Goal: Task Accomplishment & Management: Manage account settings

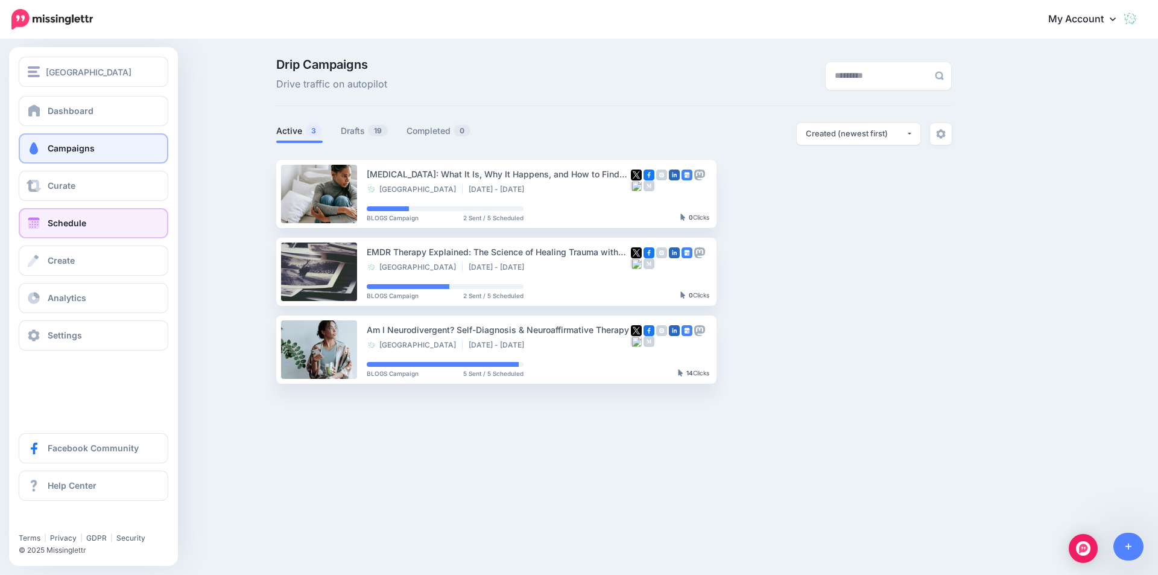
click at [57, 219] on span "Schedule" at bounding box center [67, 223] width 39 height 10
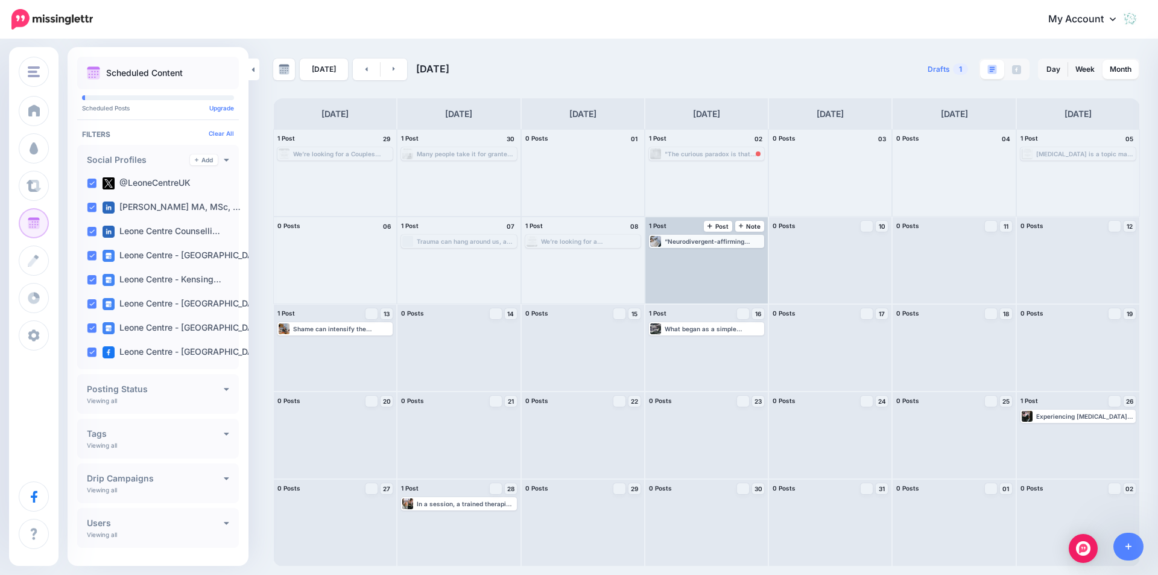
click at [693, 239] on div "“Neurodivergent-affirming therapy honours who you are, beneath the mask, beyond…" at bounding box center [713, 241] width 98 height 7
click at [690, 253] on span "Edit" at bounding box center [693, 256] width 10 height 6
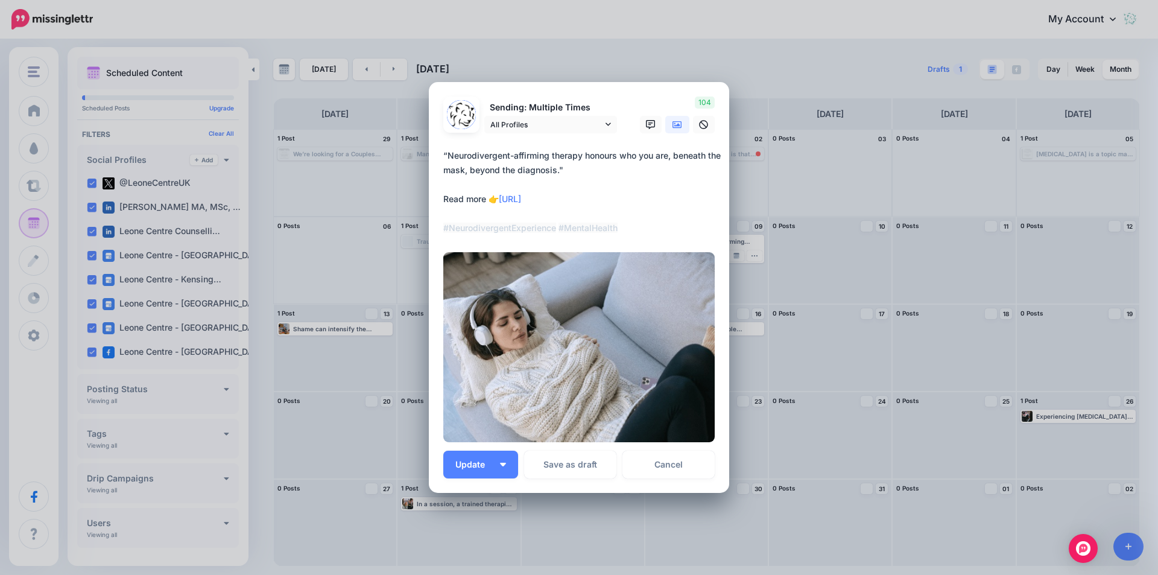
drag, startPoint x: 439, startPoint y: 154, endPoint x: 581, endPoint y: 171, distance: 143.4
click at [581, 171] on textarea "**********" at bounding box center [581, 191] width 277 height 87
click at [763, 456] on div "Edit Post Loading Sending: Multiple Times" at bounding box center [579, 287] width 1158 height 575
click at [686, 470] on link "Cancel" at bounding box center [668, 464] width 92 height 28
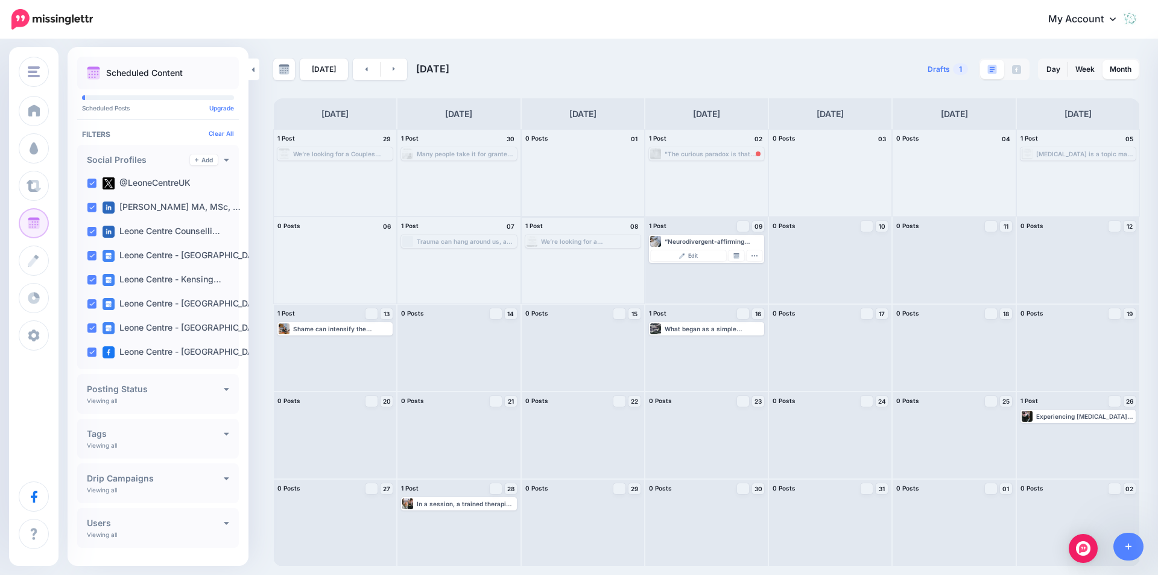
click at [589, 241] on div "We’re looking for a Psychosexual Therapist to join our team at Leone Centre, a …" at bounding box center [590, 241] width 98 height 7
click at [496, 239] on div "Trauma can hang around us, as though we’re carrying an oppressively heavy weigh…" at bounding box center [466, 241] width 98 height 7
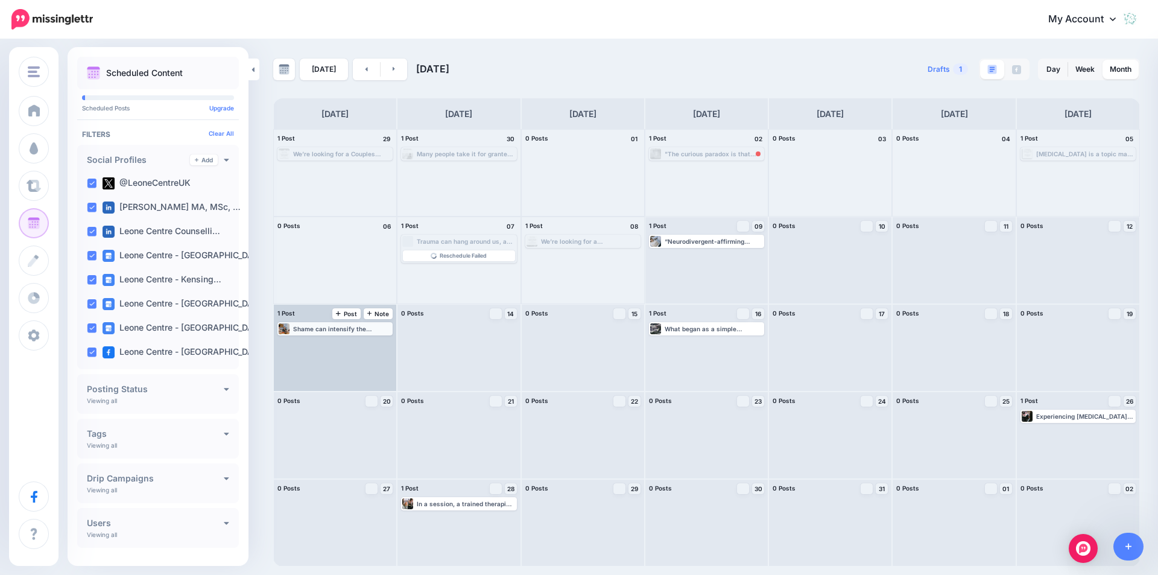
click at [337, 330] on div "Shame can intensify the emotional burden, causing women to suffer in silence an…" at bounding box center [342, 328] width 98 height 7
click at [334, 343] on link "Edit" at bounding box center [316, 343] width 75 height 11
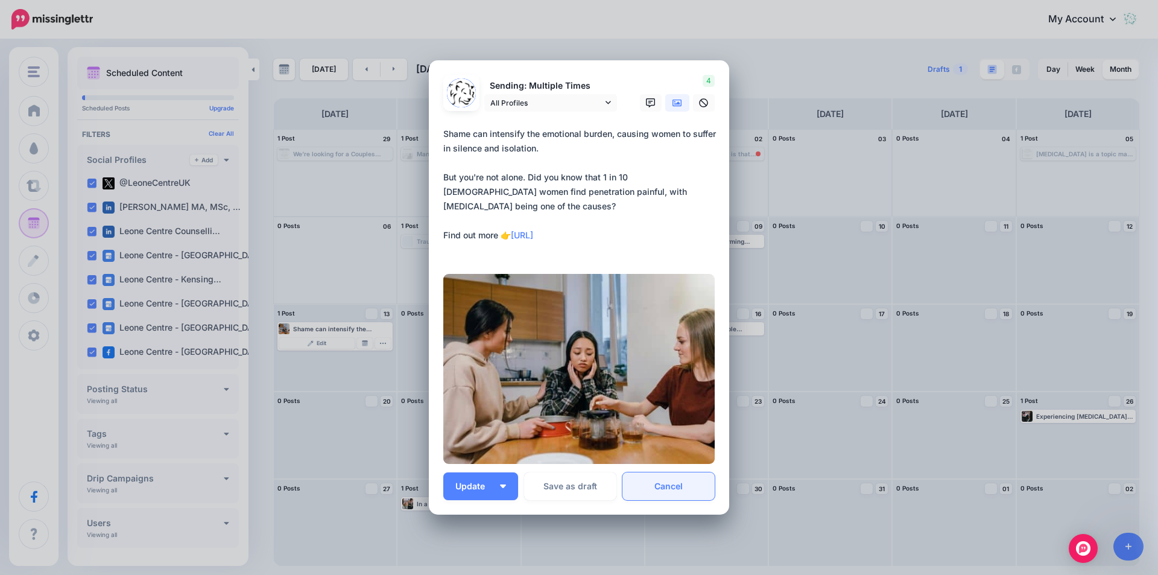
click at [702, 487] on link "Cancel" at bounding box center [668, 486] width 92 height 28
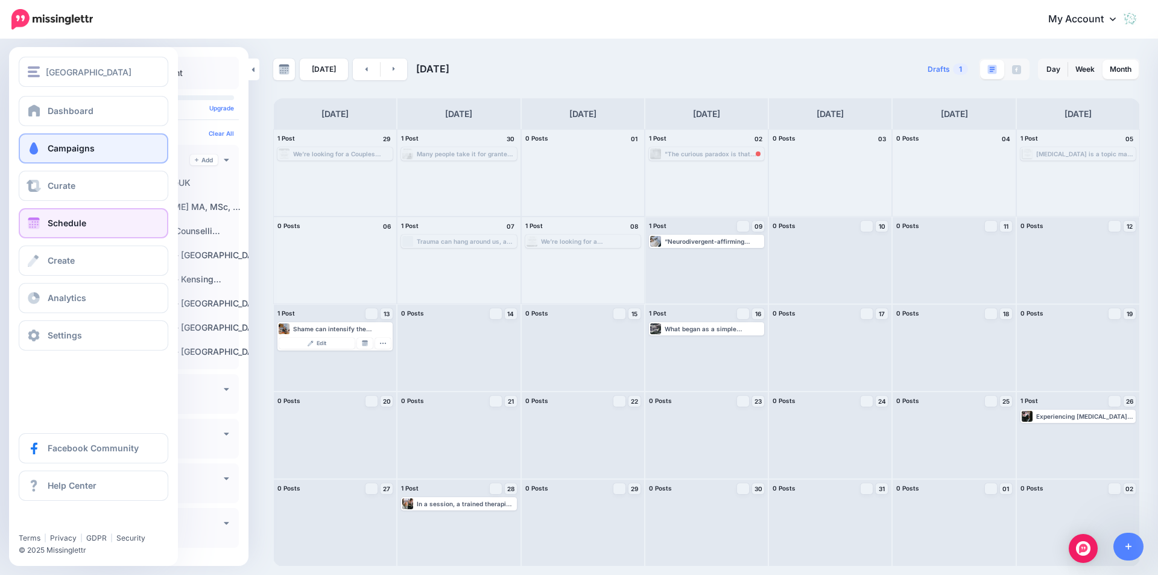
click at [60, 147] on span "Campaigns" at bounding box center [71, 148] width 47 height 10
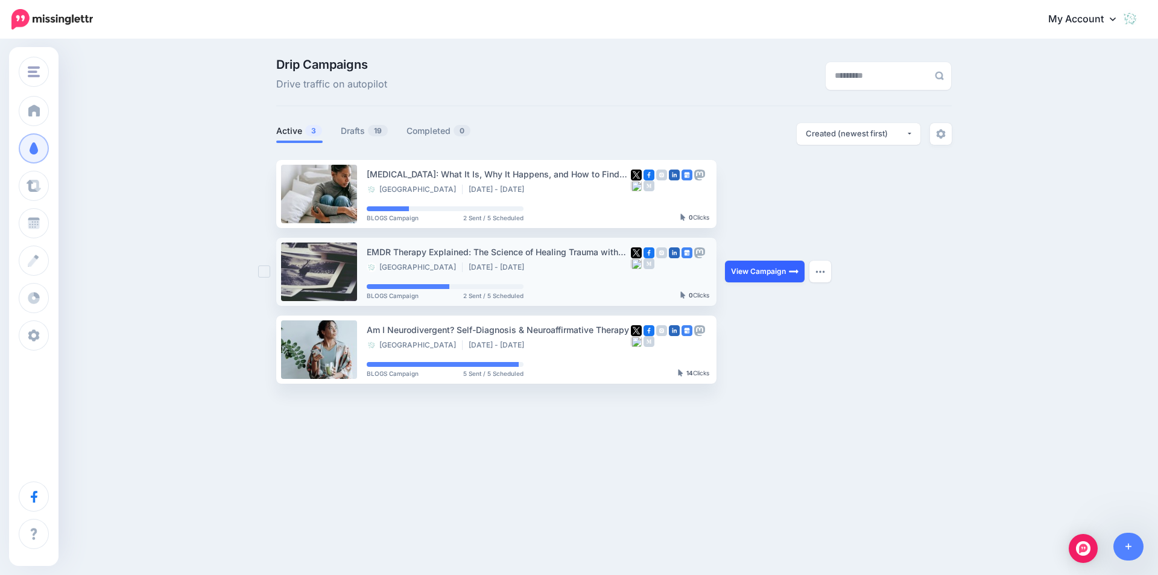
click at [759, 272] on link "View Campaign" at bounding box center [765, 271] width 80 height 22
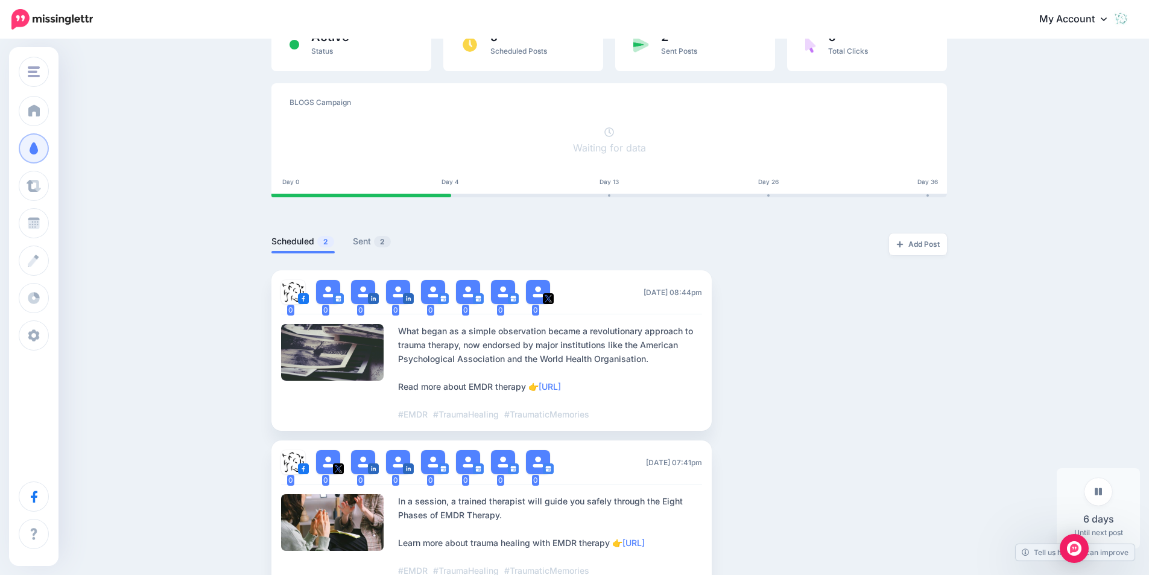
scroll to position [89, 0]
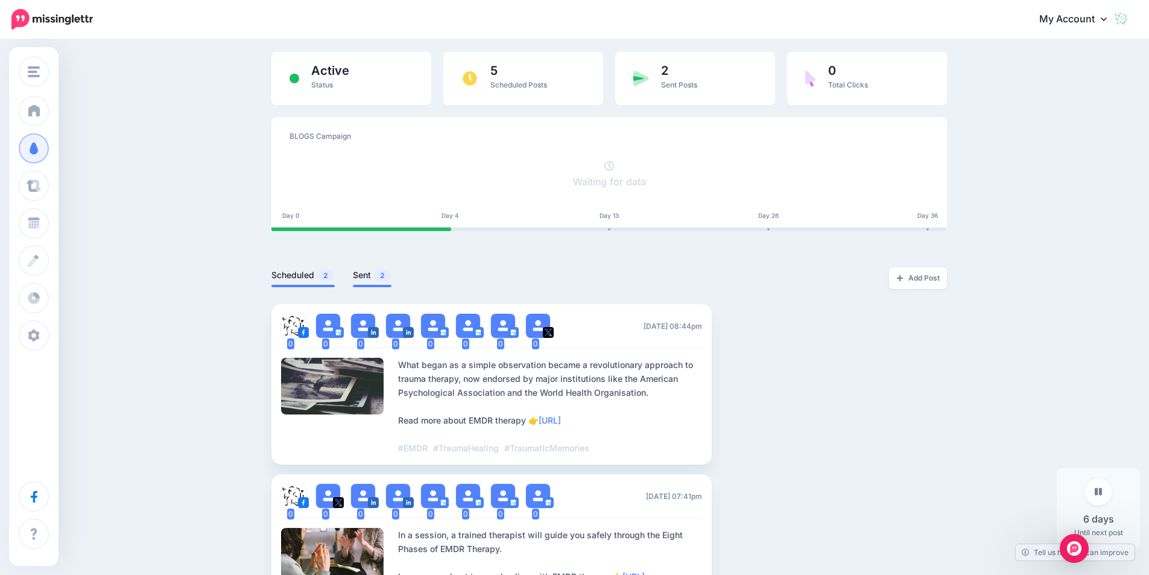
click at [383, 274] on span "2" at bounding box center [382, 275] width 17 height 11
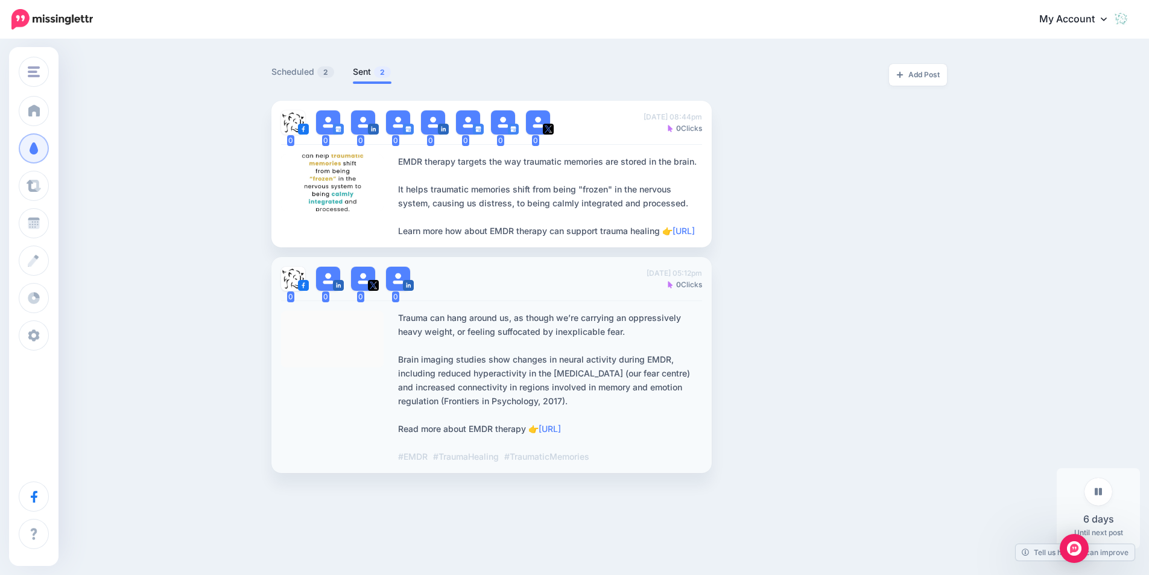
scroll to position [325, 0]
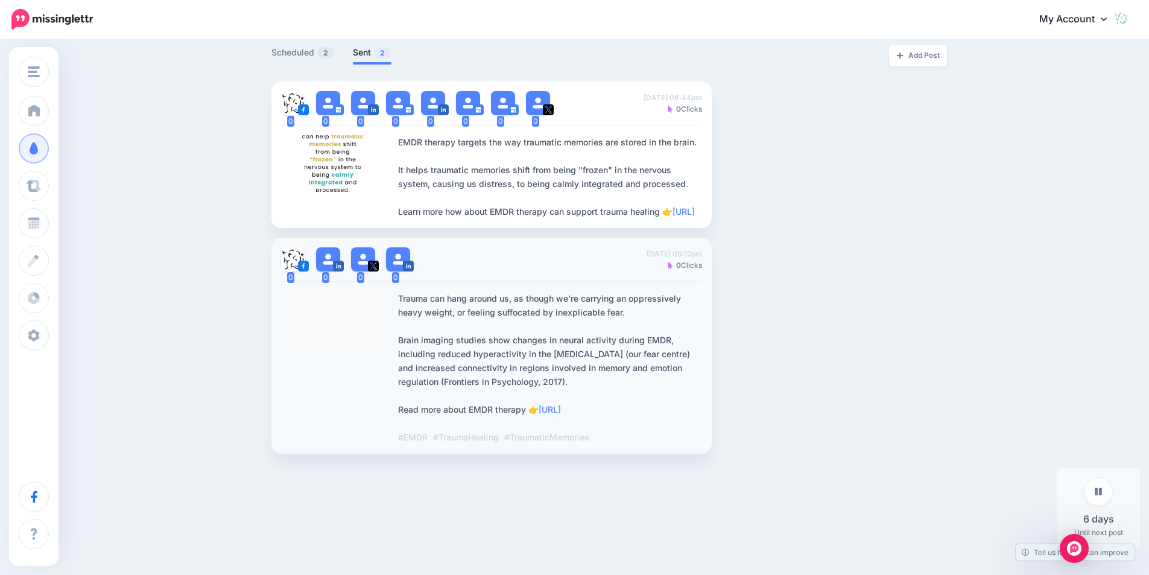
click at [416, 333] on div "Trauma can hang around us, as though we’re carrying an oppressively heavy weigh…" at bounding box center [550, 367] width 304 height 153
click at [340, 320] on div at bounding box center [332, 319] width 103 height 57
click at [343, 298] on div at bounding box center [332, 319] width 103 height 57
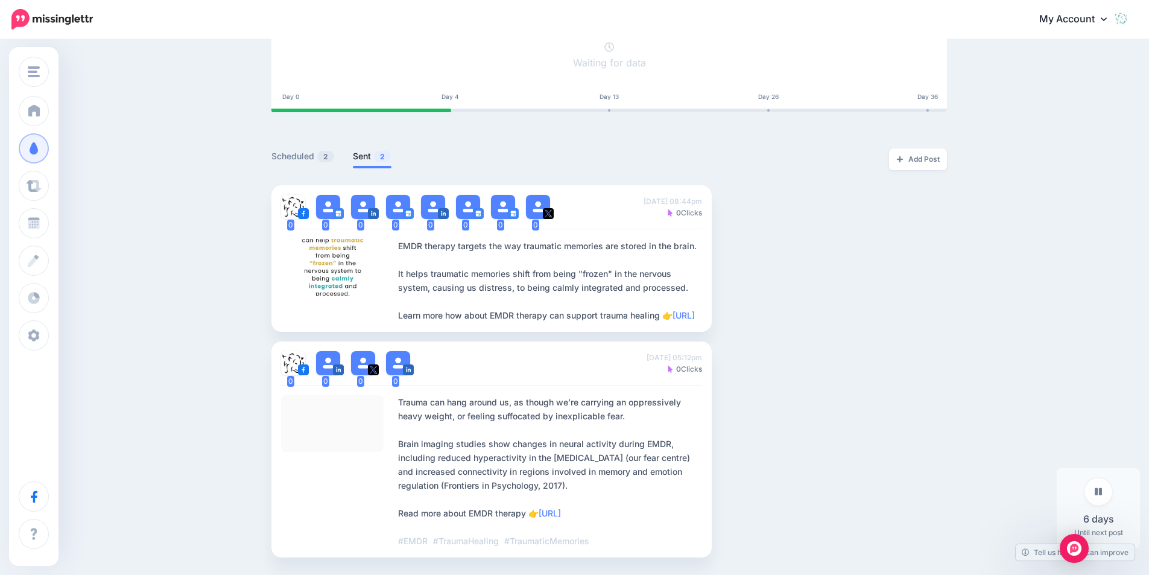
scroll to position [144, 0]
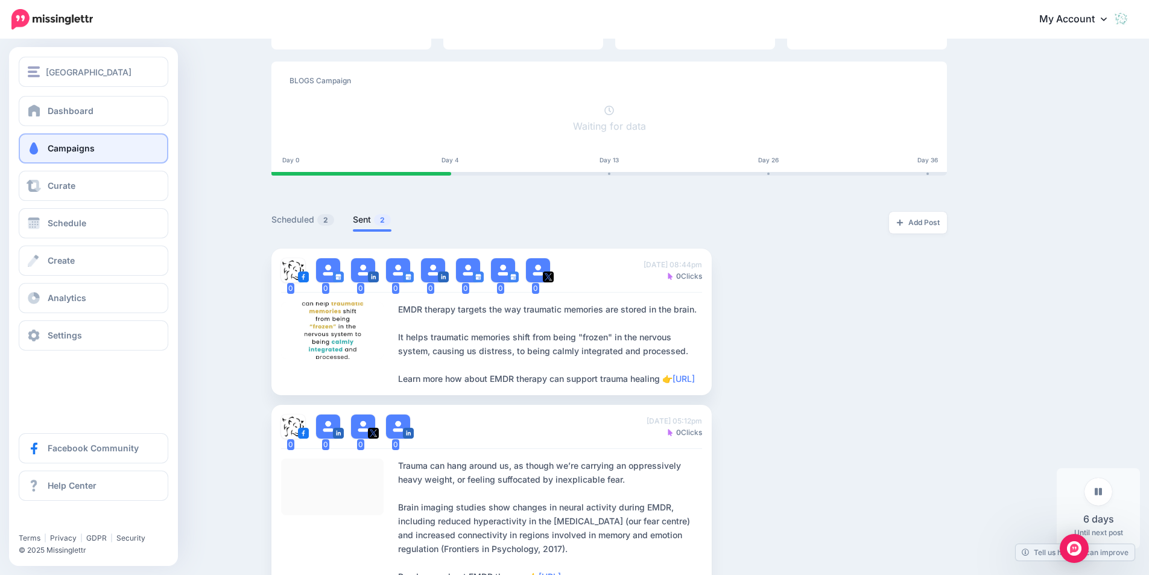
click at [39, 145] on span at bounding box center [34, 148] width 16 height 12
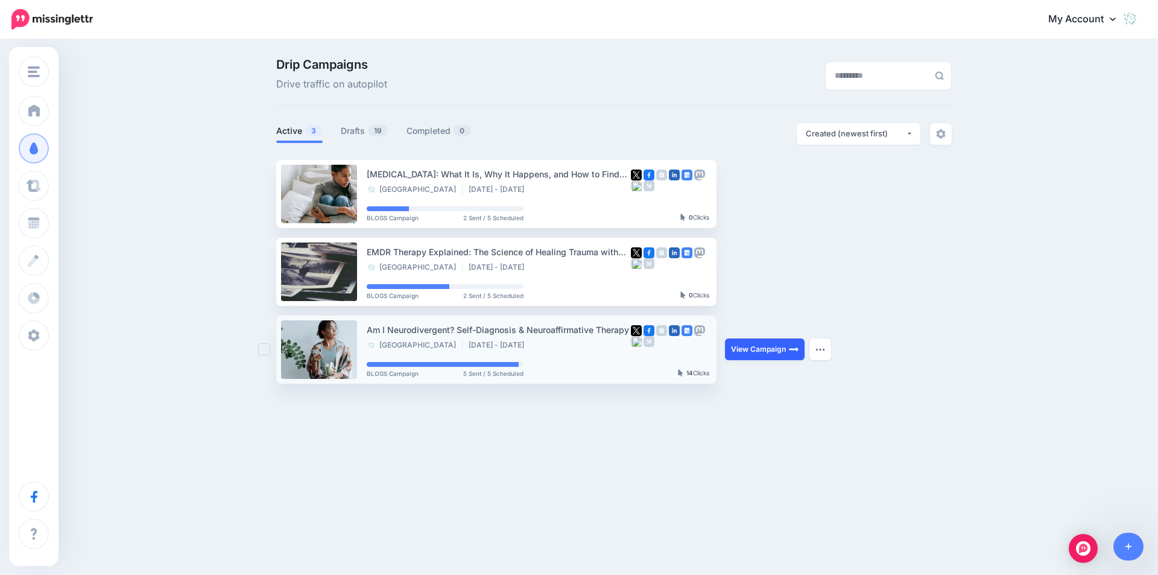
click at [774, 346] on link "View Campaign" at bounding box center [765, 349] width 80 height 22
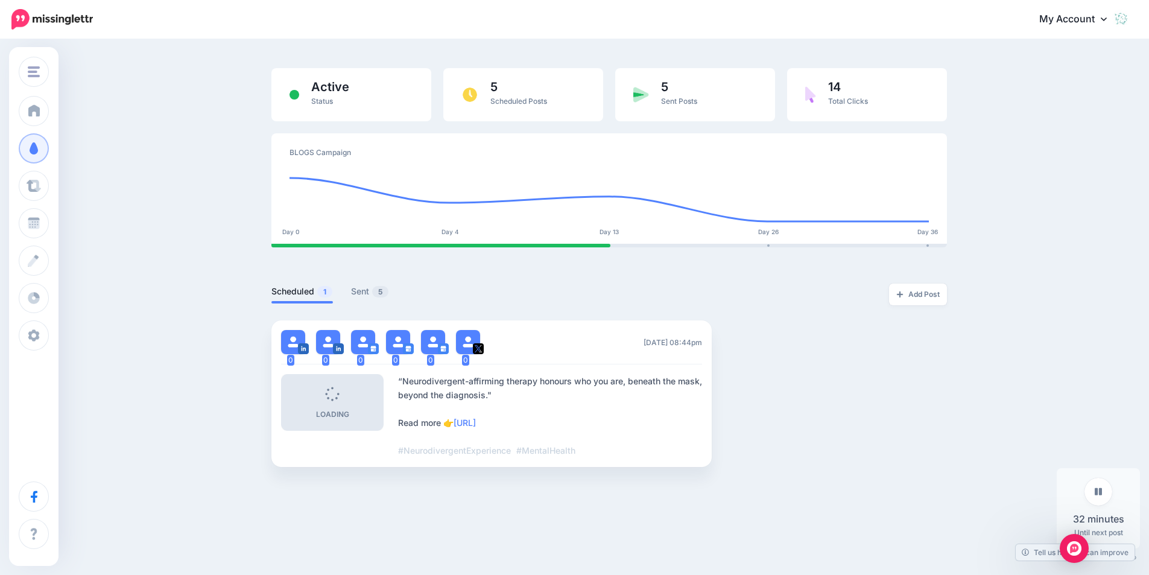
scroll to position [74, 0]
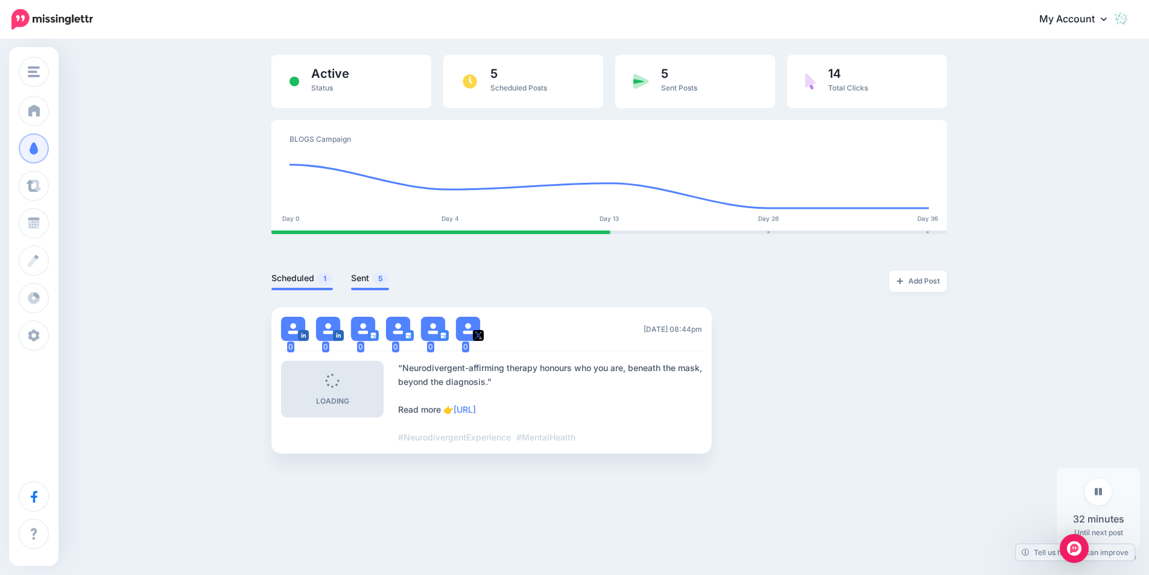
click at [383, 282] on span "5" at bounding box center [380, 278] width 16 height 11
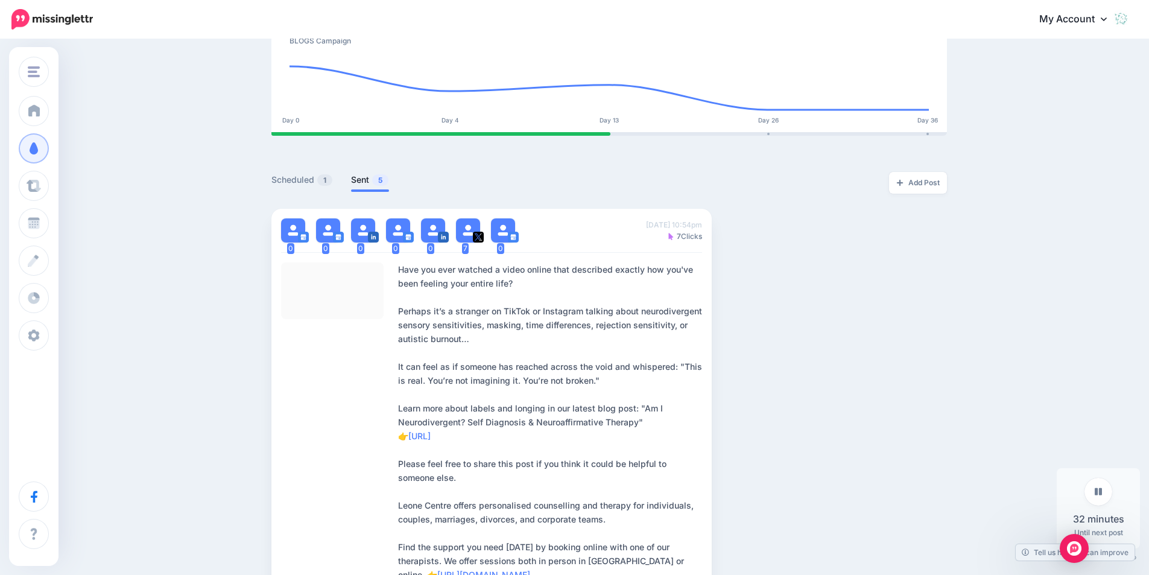
scroll to position [194, 0]
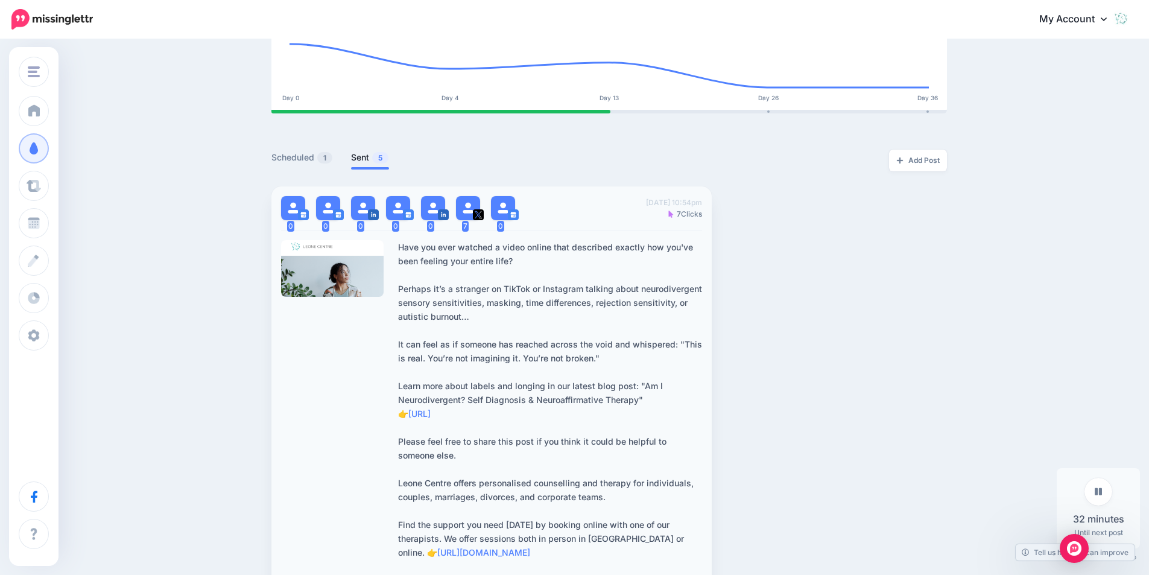
click at [351, 254] on div at bounding box center [332, 268] width 103 height 57
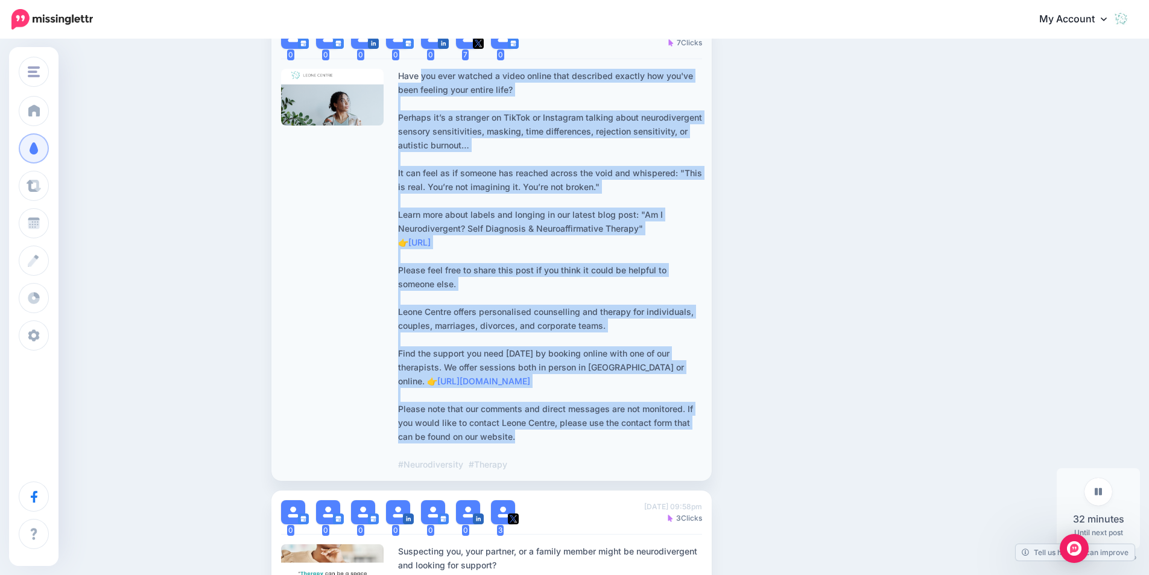
scroll to position [375, 0]
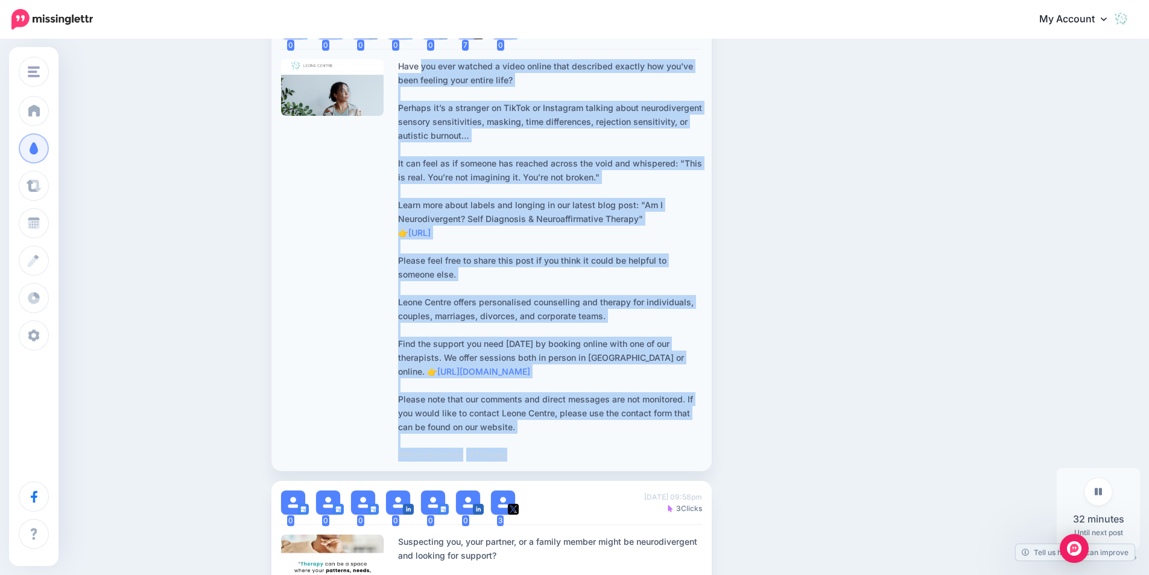
drag, startPoint x: 403, startPoint y: 186, endPoint x: 589, endPoint y: 459, distance: 331.1
click at [589, 459] on div "Have you ever watched a video online that described exactly how you've been fee…" at bounding box center [550, 260] width 304 height 402
copy div "Have you ever watched a video online that described exactly how you've been fee…"
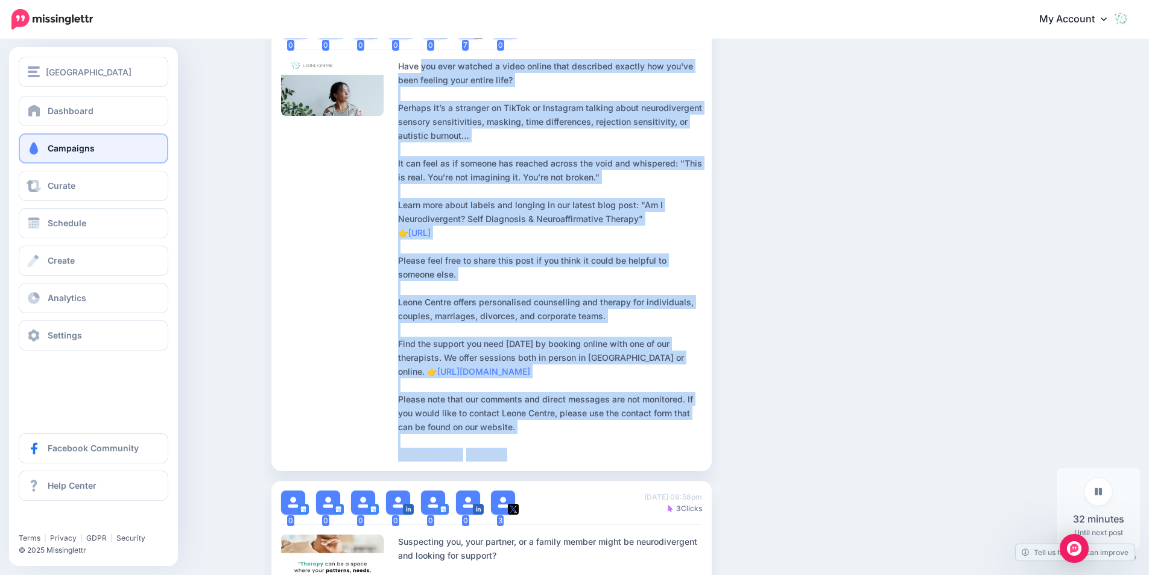
click at [66, 153] on span "Campaigns" at bounding box center [71, 148] width 47 height 10
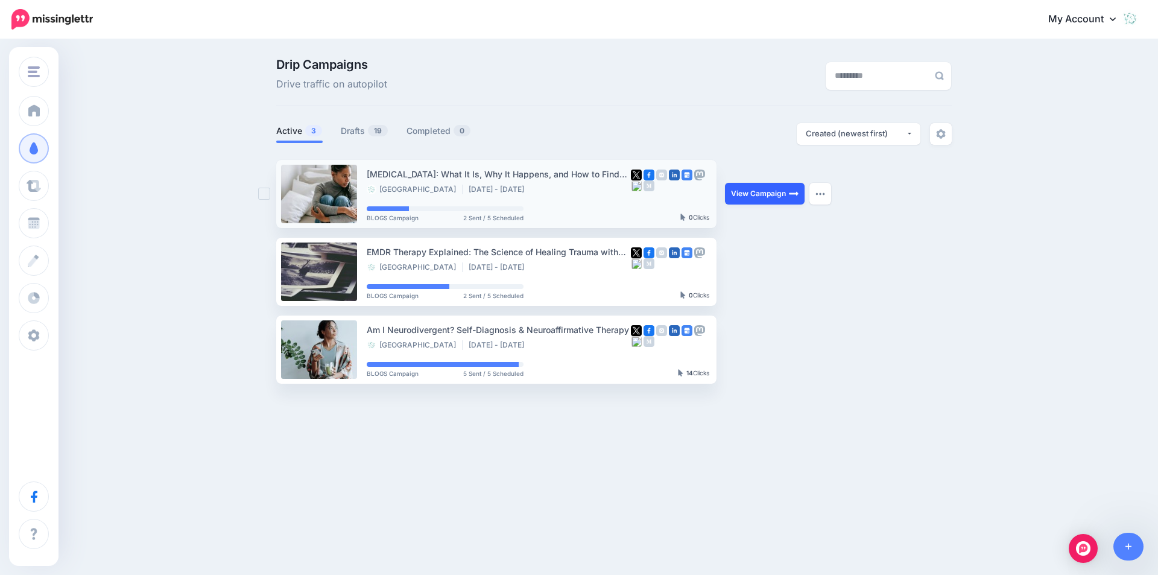
click at [779, 198] on link "View Campaign" at bounding box center [765, 194] width 80 height 22
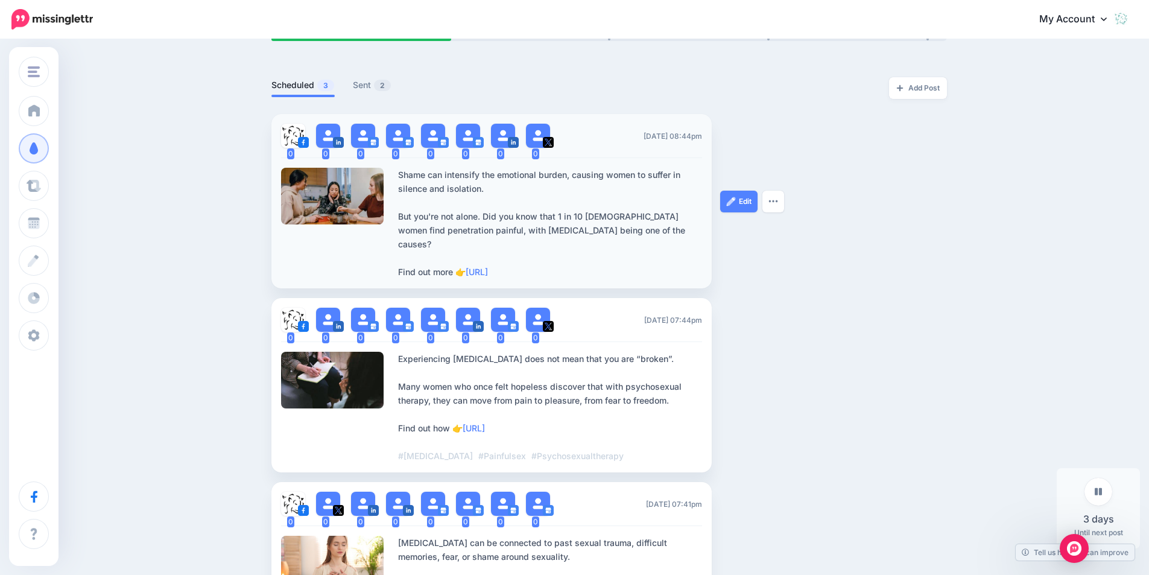
scroll to position [241, 0]
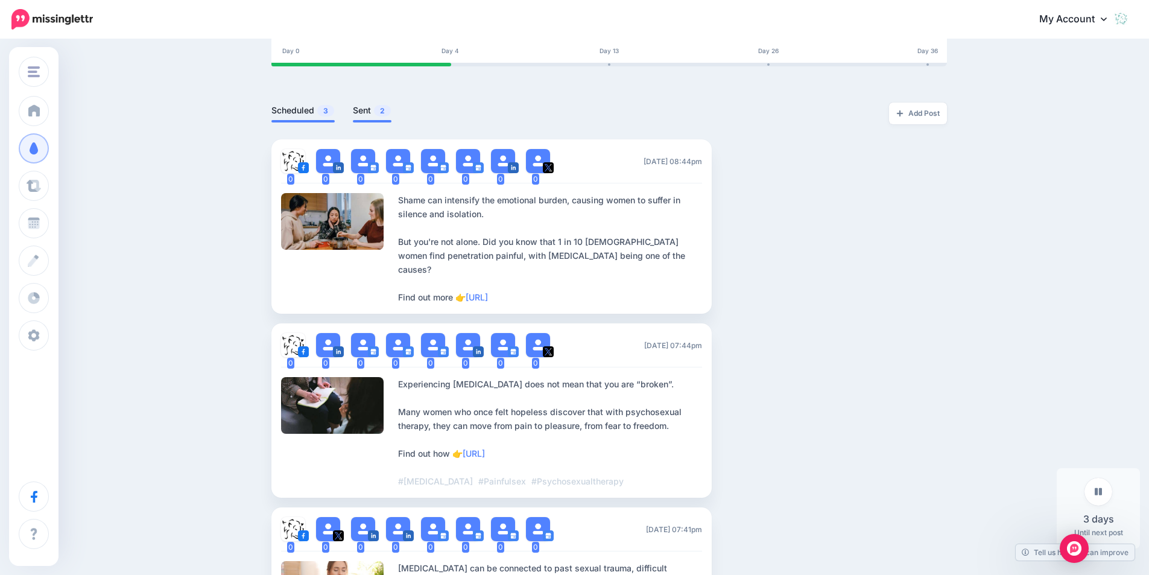
click at [385, 113] on span "2" at bounding box center [382, 110] width 17 height 11
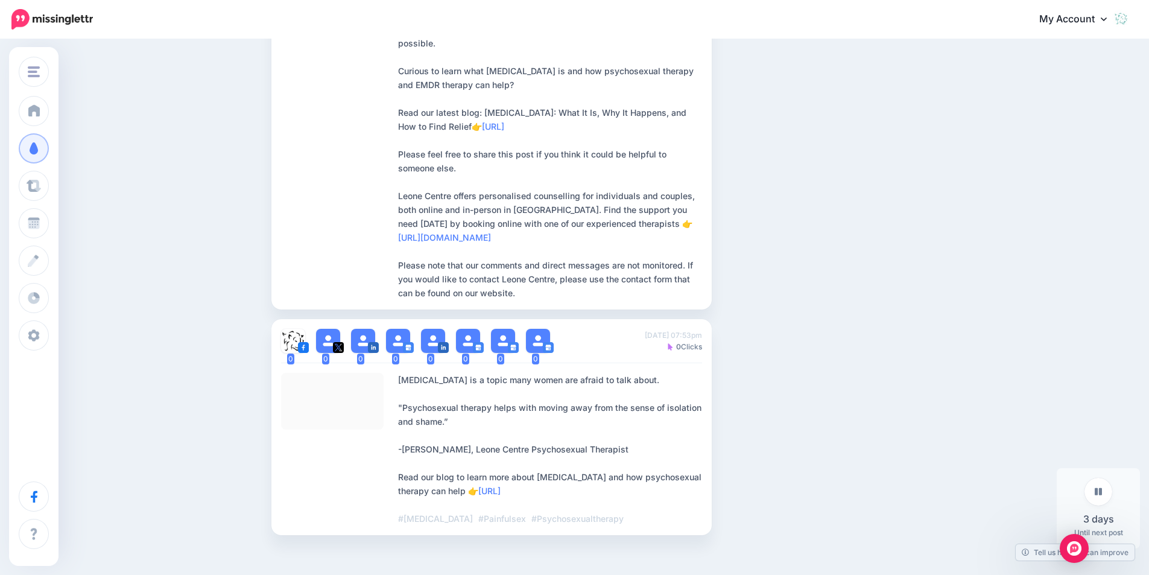
scroll to position [543, 0]
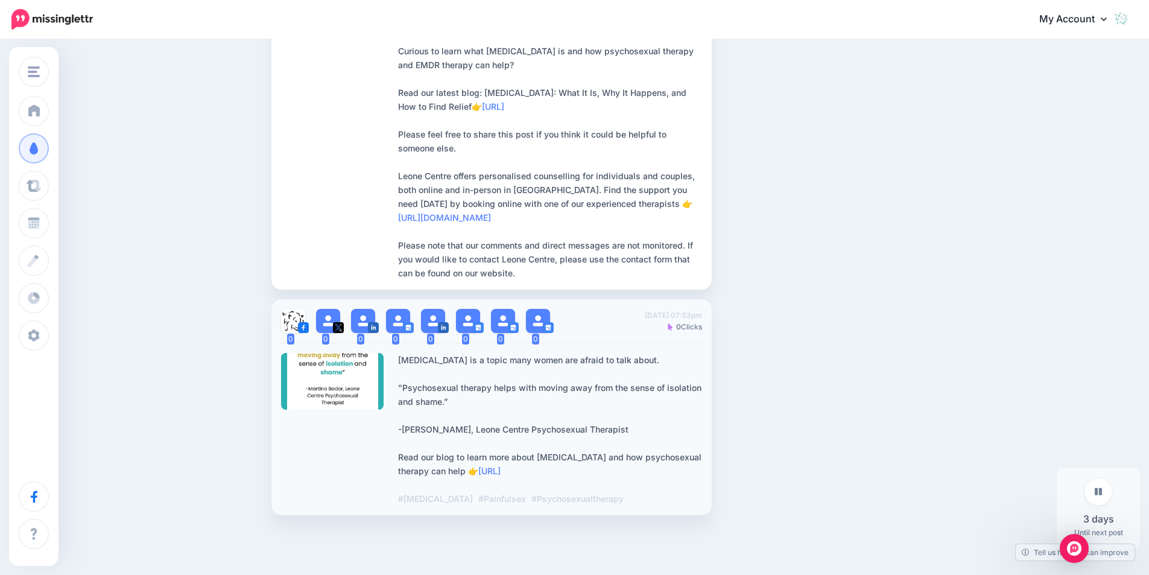
click at [627, 389] on div "[MEDICAL_DATA] is a topic many women are afraid to talk about. "Psychosexual th…" at bounding box center [550, 429] width 304 height 153
drag, startPoint x: 405, startPoint y: 359, endPoint x: 575, endPoint y: 477, distance: 207.1
click at [575, 477] on div "[MEDICAL_DATA] is a topic many women are afraid to talk about. "Psychosexual th…" at bounding box center [550, 429] width 304 height 153
copy div "[MEDICAL_DATA] is a topic many women are afraid to talk about. "Psychosexual th…"
click at [928, 275] on ul "0 0 0 0 0 0 0 0" at bounding box center [608, 176] width 675 height 677
